Goal: Find specific page/section: Find specific page/section

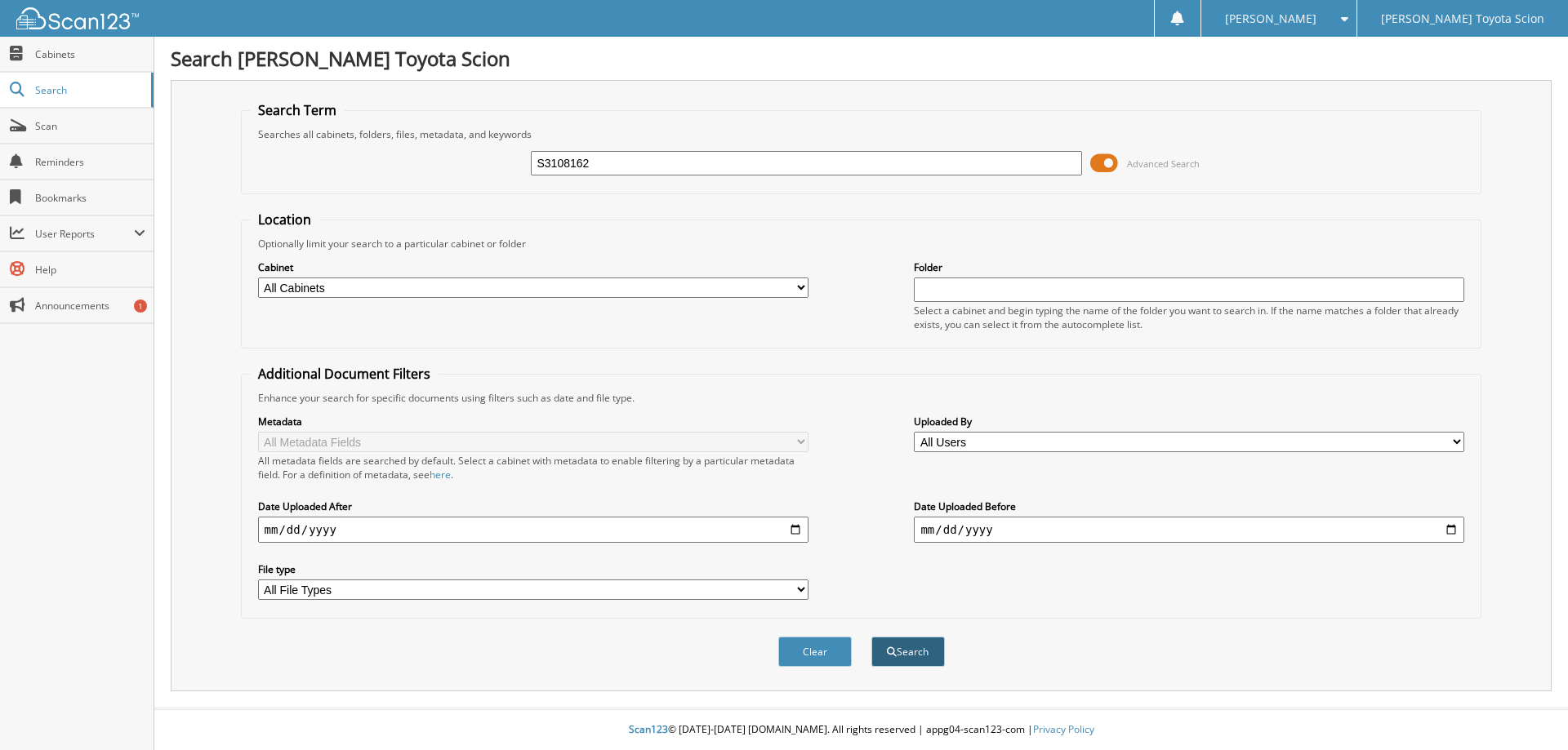
type input "S3108162"
click at [928, 648] on button "Search" at bounding box center [908, 652] width 74 height 31
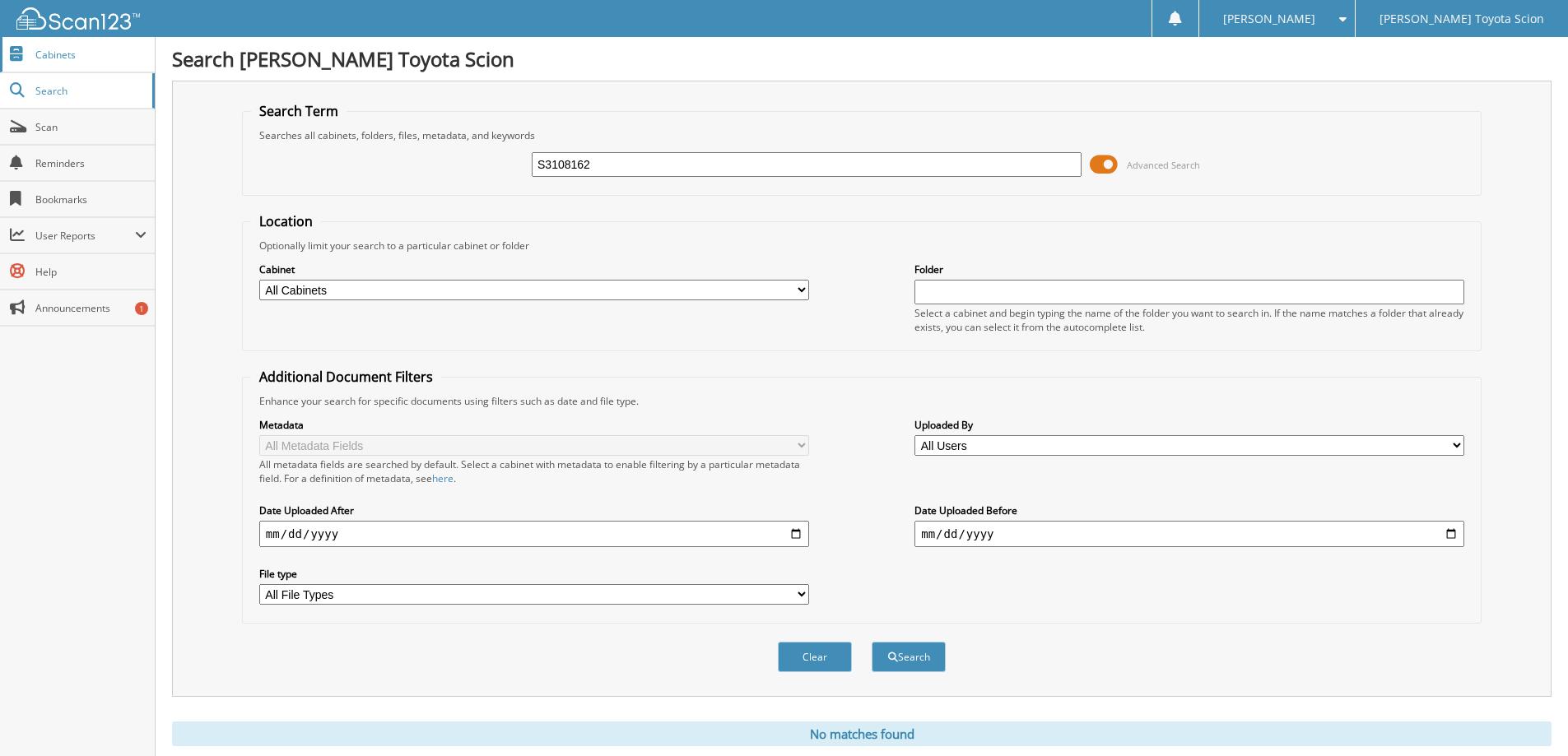
click at [58, 56] on span "Cabinets" at bounding box center [91, 55] width 111 height 14
